Goal: Task Accomplishment & Management: Use online tool/utility

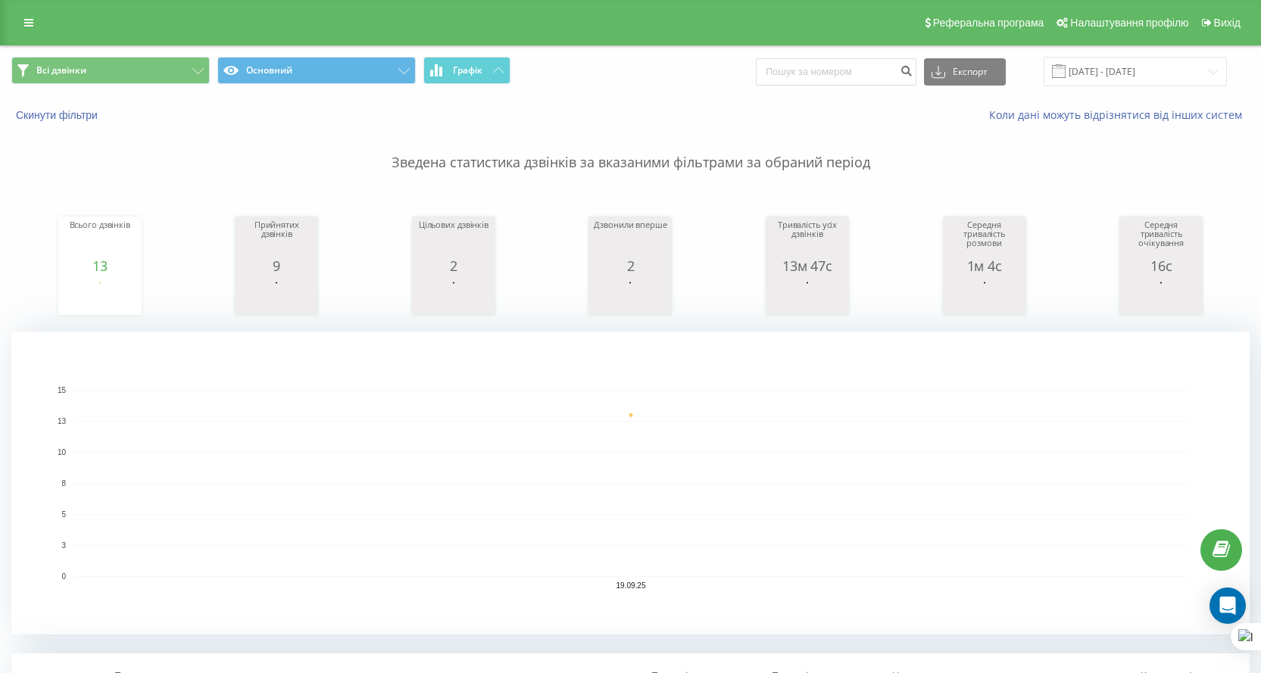
scroll to position [303, 0]
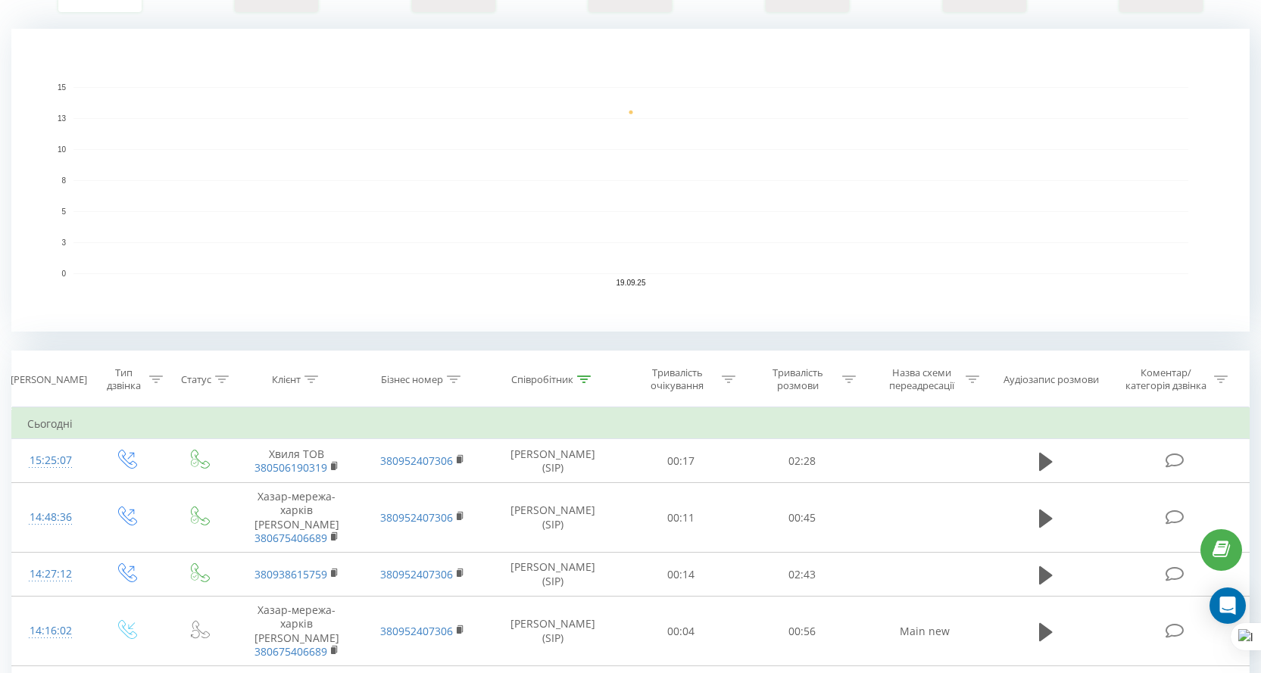
scroll to position [530, 0]
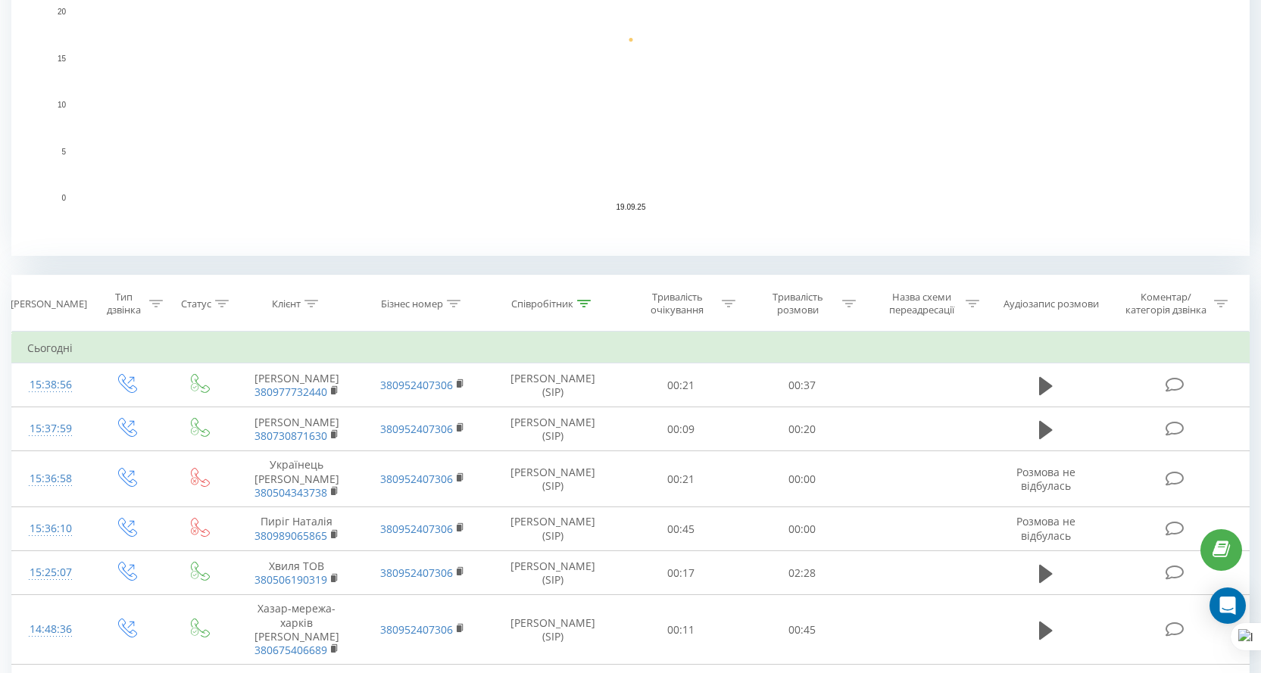
scroll to position [530, 0]
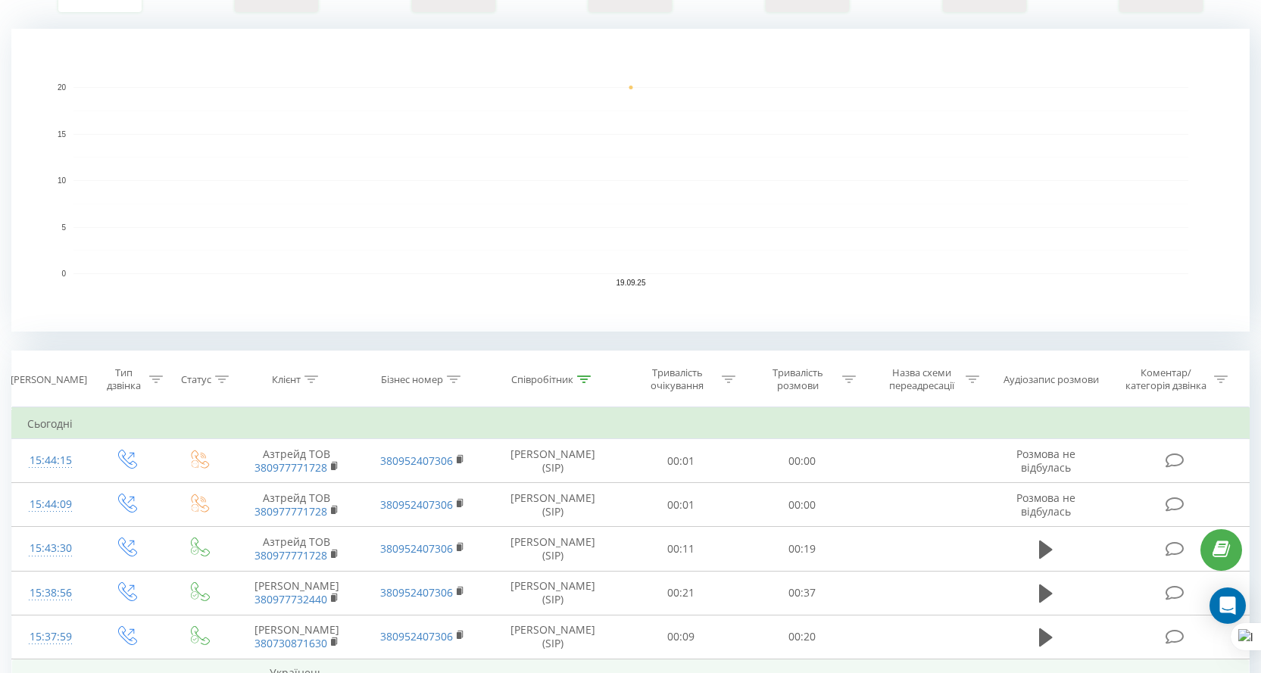
scroll to position [76, 0]
